Goal: Task Accomplishment & Management: Manage account settings

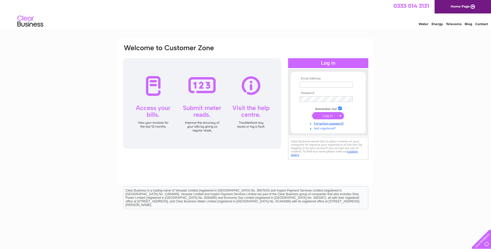
click at [325, 129] on link "Not registered?" at bounding box center [328, 128] width 59 height 5
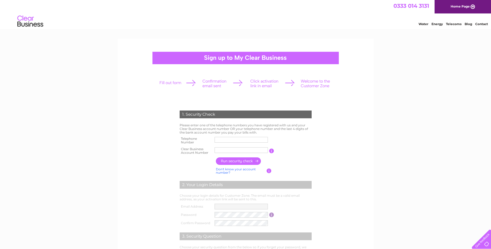
click at [236, 139] on input "text" at bounding box center [241, 140] width 53 height 6
type input "01514863011"
click at [220, 149] on input "text" at bounding box center [241, 150] width 53 height 6
type input "30324454"
click at [238, 162] on input "button" at bounding box center [239, 161] width 46 height 8
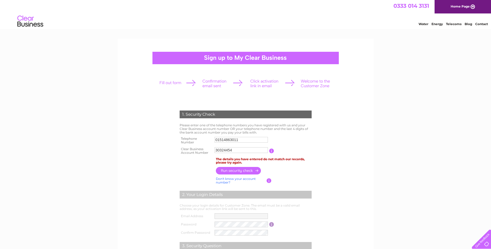
click at [246, 141] on input "01514863011" at bounding box center [241, 140] width 53 height 6
drag, startPoint x: 246, startPoint y: 141, endPoint x: 201, endPoint y: 143, distance: 45.6
click at [201, 143] on tr "Telephone Number 01514863011" at bounding box center [245, 140] width 135 height 10
type input "07901556557"
click at [238, 171] on input "button" at bounding box center [239, 171] width 46 height 8
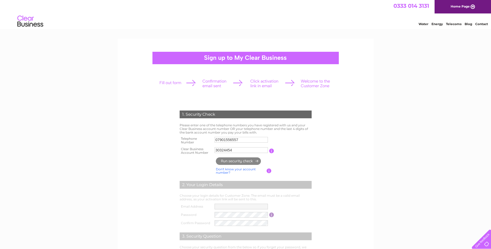
type input "**********"
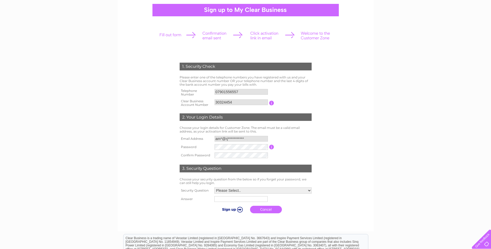
scroll to position [52, 0]
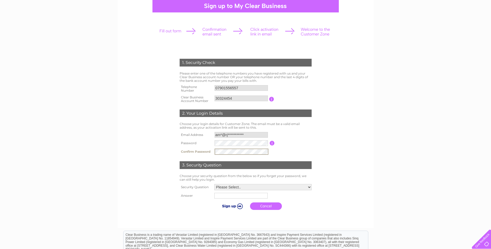
click at [250, 187] on select "Please Select.. In what town or city was your first job? In what town or city d…" at bounding box center [262, 187] width 97 height 6
select select "1"
click at [214, 184] on select "Please Select.. In what town or city was your first job? In what town or city d…" at bounding box center [263, 187] width 98 height 7
click at [238, 196] on input "text" at bounding box center [241, 195] width 54 height 6
type input "[GEOGRAPHIC_DATA]"
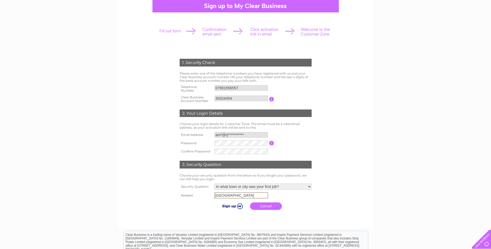
click at [266, 206] on link "Cancel" at bounding box center [266, 206] width 32 height 8
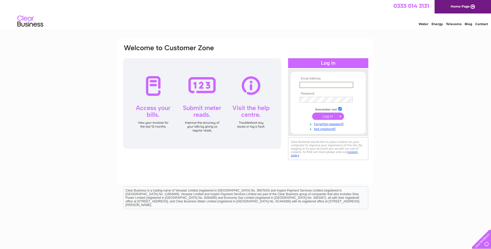
click at [311, 85] on input "text" at bounding box center [326, 85] width 54 height 6
type input "ami@rjlewis.co.uk"
click at [331, 116] on input "submit" at bounding box center [328, 116] width 32 height 7
click at [323, 133] on link "Not registered?" at bounding box center [328, 132] width 59 height 5
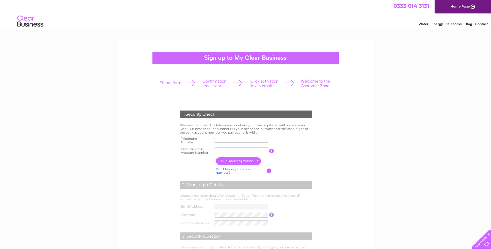
click at [233, 138] on input "text" at bounding box center [241, 140] width 53 height 6
type input "07901556557"
type input "30324454"
click at [232, 160] on input "button" at bounding box center [239, 161] width 46 height 8
type input "**********"
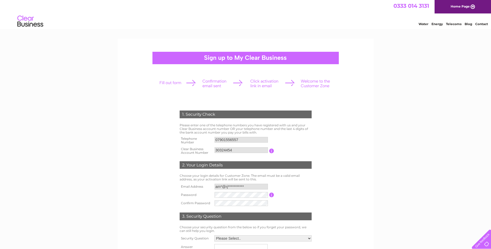
click at [282, 201] on table "**********" at bounding box center [245, 194] width 135 height 25
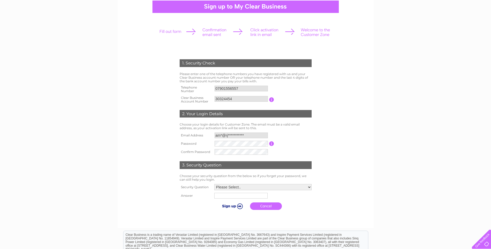
scroll to position [52, 0]
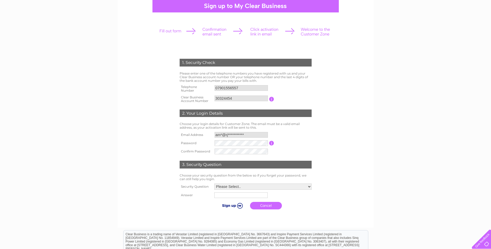
click at [250, 187] on select "Please Select.. In what town or city was your first job? In what town or city d…" at bounding box center [262, 187] width 97 height 6
select select "1"
click at [214, 184] on select "Please Select.. In what town or city was your first job? In what town or city d…" at bounding box center [263, 187] width 98 height 7
click at [242, 198] on input "text" at bounding box center [241, 195] width 54 height 6
type input "[GEOGRAPHIC_DATA]"
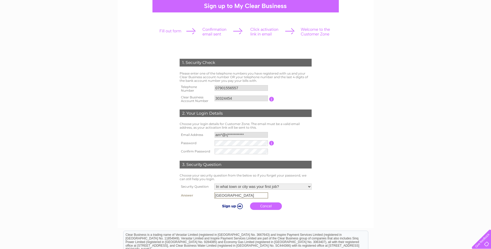
click at [230, 205] on input "submit" at bounding box center [232, 205] width 32 height 7
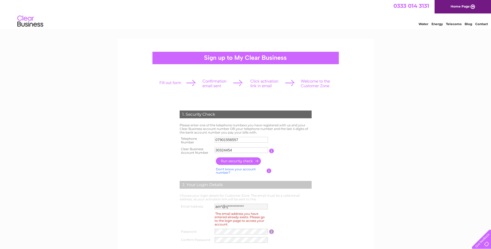
scroll to position [26, 0]
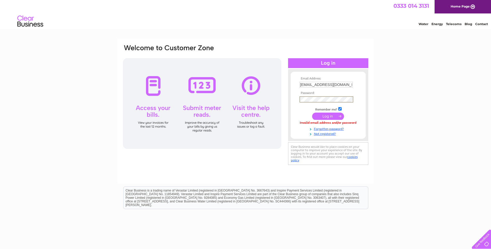
click at [332, 117] on input "submit" at bounding box center [328, 116] width 32 height 7
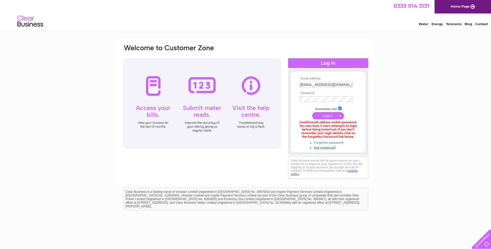
click at [329, 142] on link "Forgotten password?" at bounding box center [328, 142] width 59 height 5
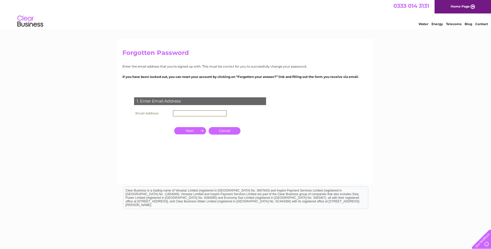
click at [206, 113] on input "text" at bounding box center [200, 113] width 54 height 6
click at [192, 131] on input "button" at bounding box center [190, 130] width 32 height 7
click at [208, 115] on input "**********" at bounding box center [200, 113] width 54 height 6
drag, startPoint x: 208, startPoint y: 115, endPoint x: 179, endPoint y: 115, distance: 28.5
click at [179, 115] on input "**********" at bounding box center [200, 113] width 54 height 6
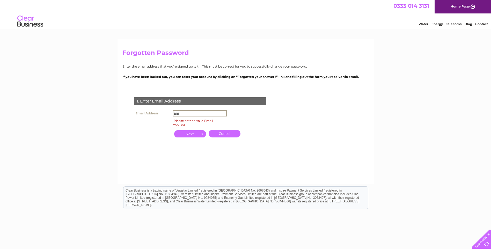
type input "a"
type input "ami@rjlewis.co.uk"
click at [196, 131] on input "button" at bounding box center [190, 133] width 32 height 7
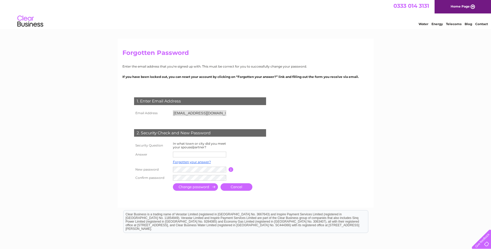
click at [191, 156] on input "text" at bounding box center [199, 155] width 53 height 6
type input "Liverpool"
click at [200, 188] on input "submit" at bounding box center [195, 188] width 45 height 8
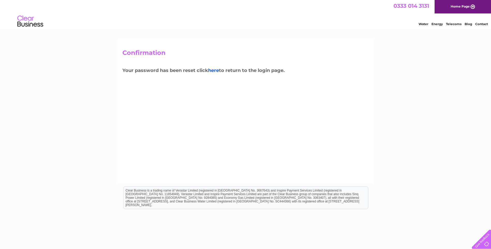
click at [215, 71] on link "here" at bounding box center [213, 71] width 11 height 6
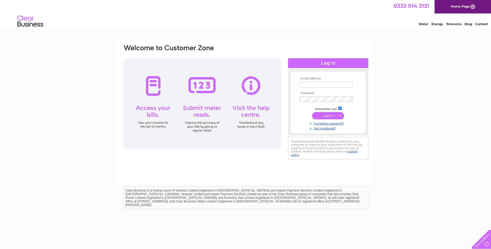
type input "ami@rjlewis.co.uk"
click at [322, 115] on input "submit" at bounding box center [328, 115] width 32 height 7
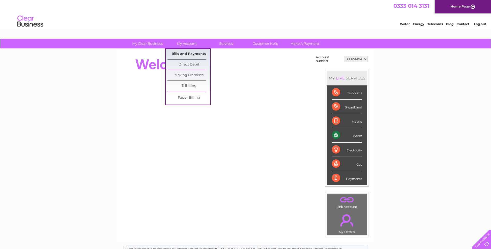
click at [189, 55] on link "Bills and Payments" at bounding box center [188, 54] width 43 height 10
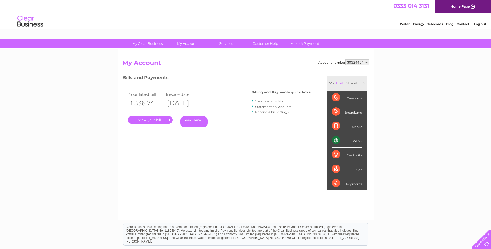
click at [160, 120] on link "." at bounding box center [150, 120] width 45 height 8
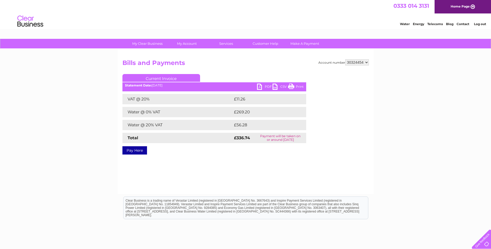
click at [260, 87] on link "PDF" at bounding box center [265, 88] width 16 height 8
